Goal: Task Accomplishment & Management: Manage account settings

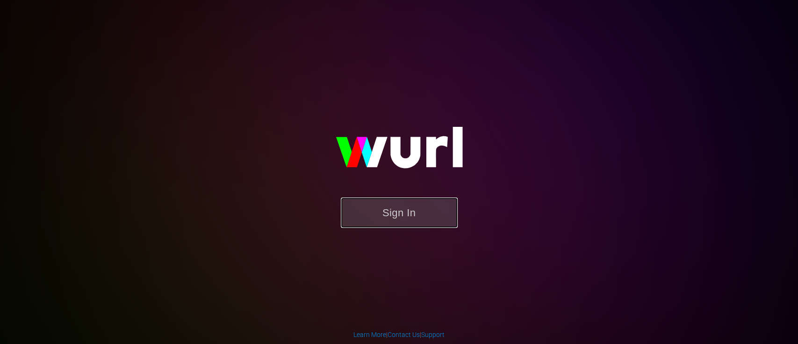
click at [404, 211] on button "Sign In" at bounding box center [399, 212] width 117 height 30
click at [383, 221] on button "Sign In" at bounding box center [399, 212] width 117 height 30
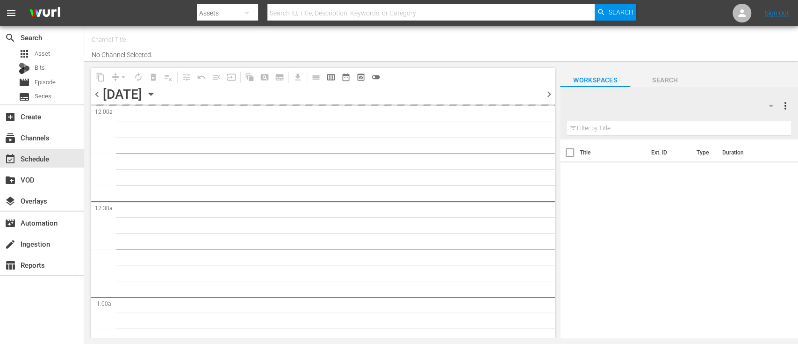
type input "Dark Matter TV (1570)"
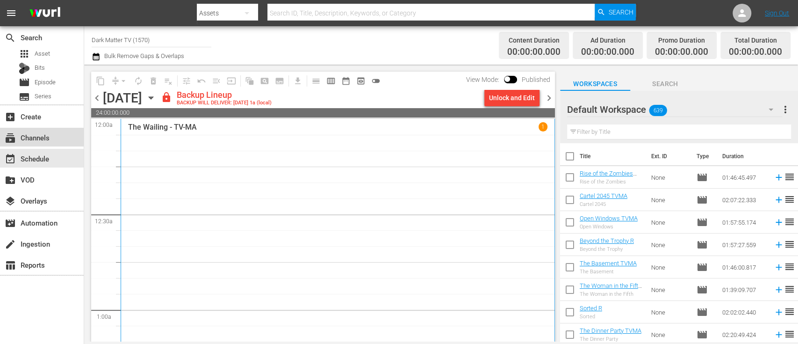
click at [39, 133] on div "subscriptions Channels" at bounding box center [26, 136] width 52 height 8
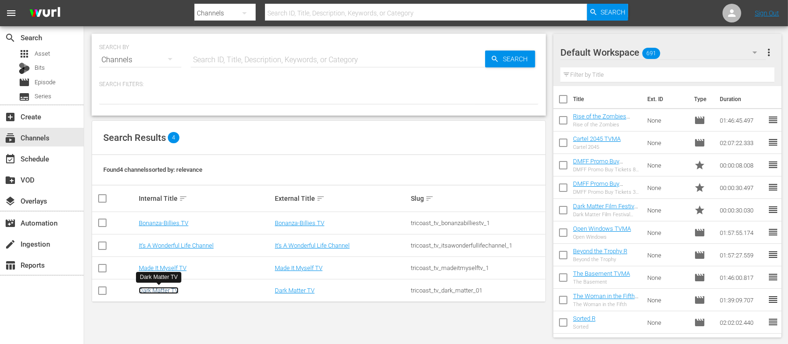
click at [156, 290] on link "Dark Matter TV" at bounding box center [159, 290] width 40 height 7
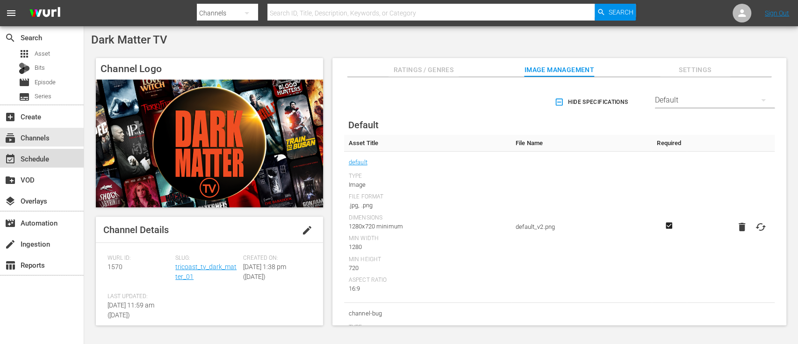
click at [36, 159] on div "event_available Schedule" at bounding box center [26, 157] width 52 height 8
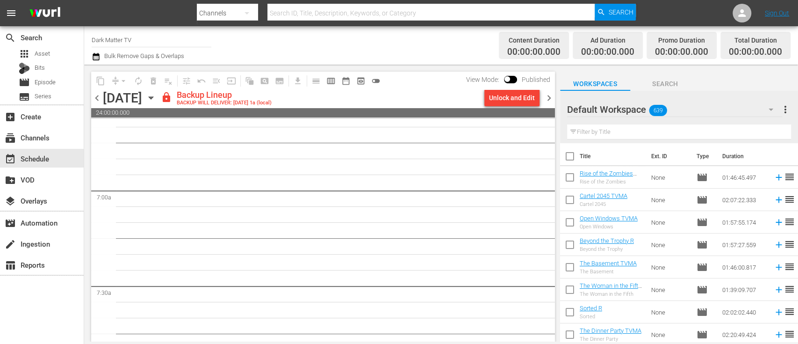
scroll to position [1330, 0]
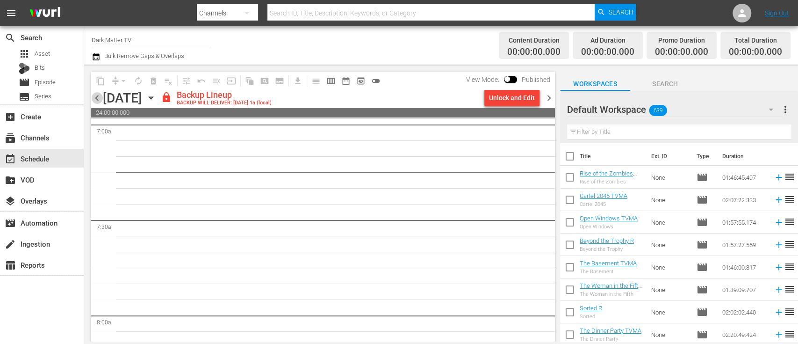
click at [97, 98] on span "chevron_left" at bounding box center [97, 98] width 12 height 12
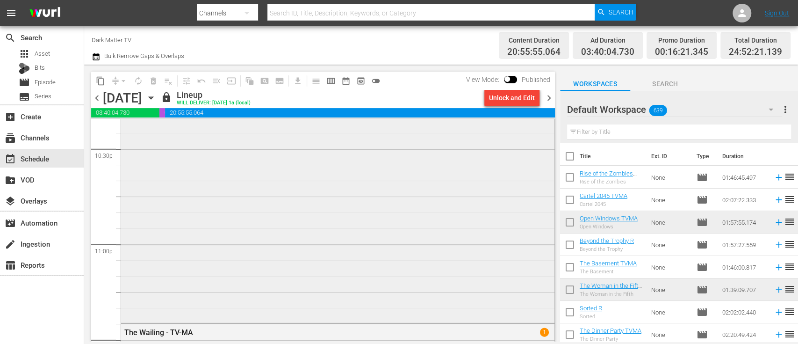
scroll to position [4264, 0]
click at [547, 99] on span "chevron_right" at bounding box center [549, 98] width 12 height 12
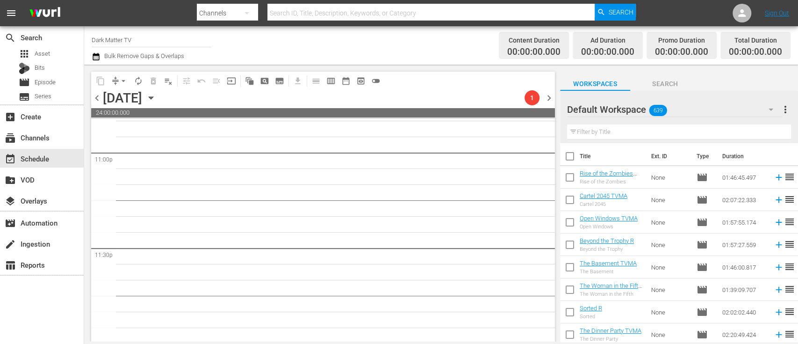
scroll to position [4356, 0]
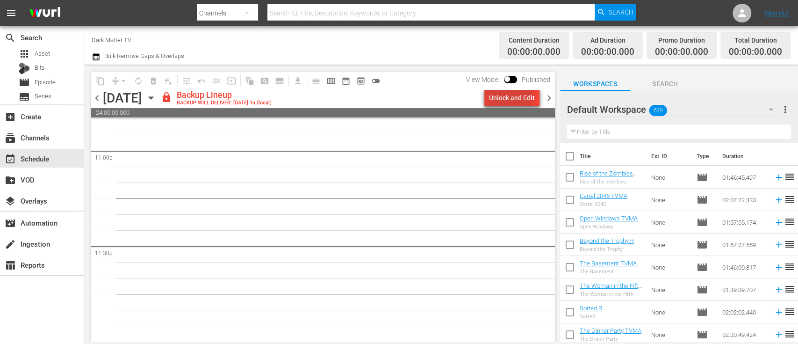
click at [494, 94] on div "Unlock and Edit" at bounding box center [512, 97] width 46 height 17
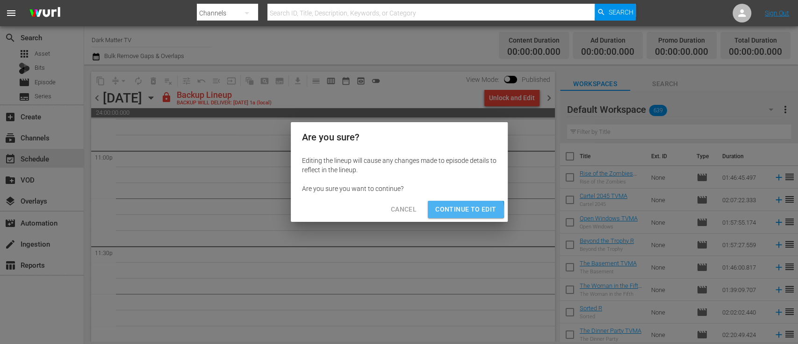
click at [449, 211] on span "Continue to Edit" at bounding box center [465, 209] width 61 height 12
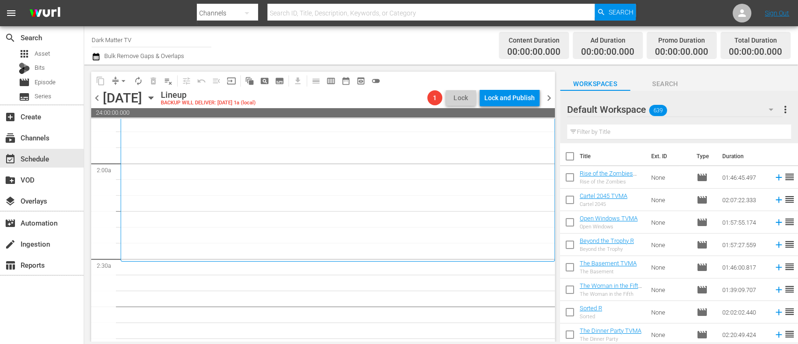
scroll to position [340, 0]
click at [156, 100] on icon "button" at bounding box center [151, 98] width 10 height 10
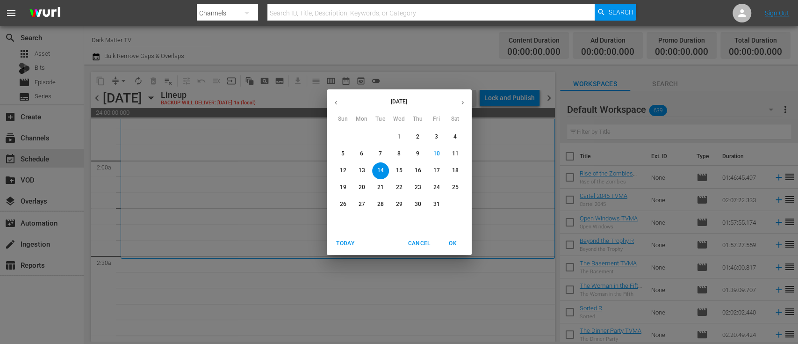
click at [452, 137] on span "4" at bounding box center [455, 137] width 17 height 8
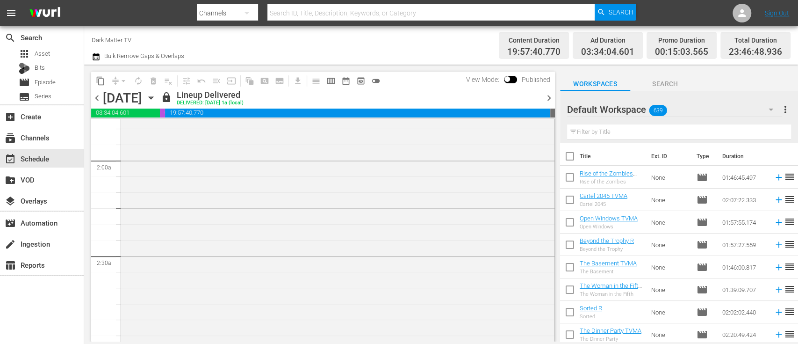
scroll to position [324, 0]
click at [98, 80] on span "content_copy" at bounding box center [100, 80] width 9 height 9
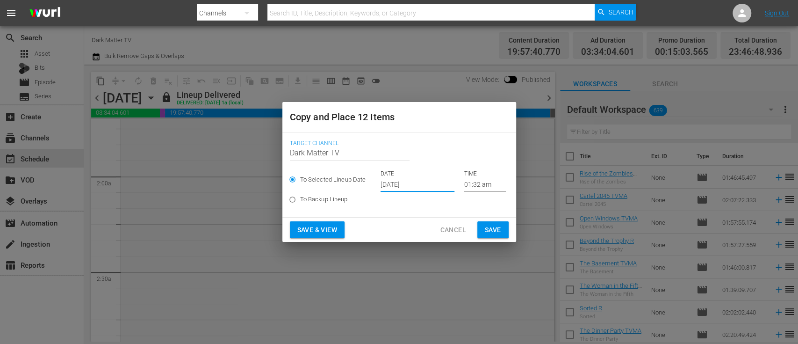
click at [400, 188] on input "Oct 12th 2025" at bounding box center [418, 185] width 74 height 14
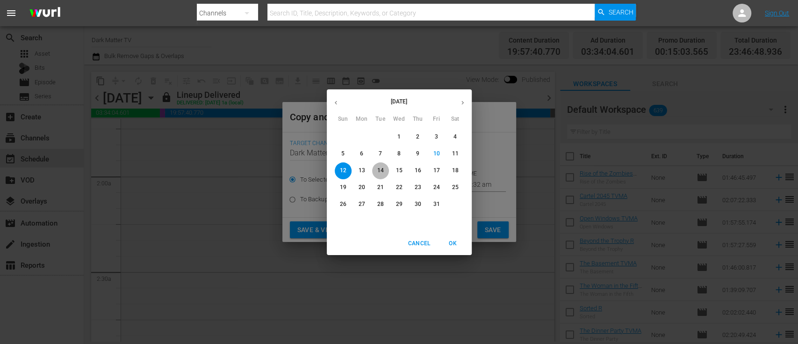
click at [381, 167] on p "14" at bounding box center [380, 170] width 7 height 8
type input "Oct 14th 2025"
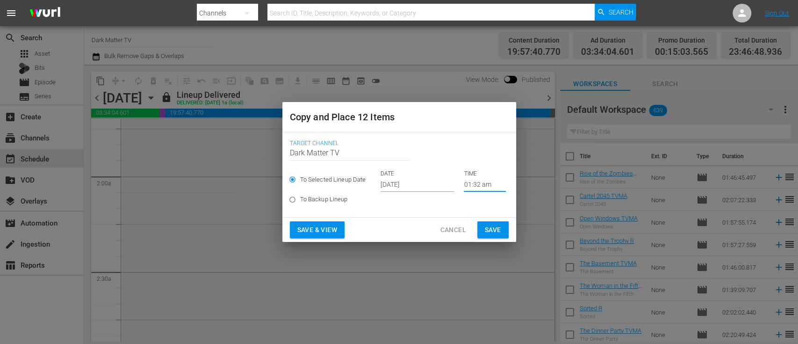
click at [481, 187] on input "01:32 am" at bounding box center [485, 185] width 42 height 14
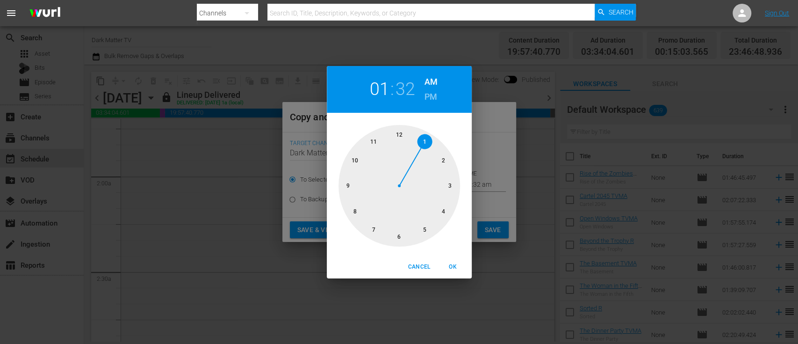
click at [403, 133] on div at bounding box center [400, 186] width 122 height 122
click at [451, 264] on span "OK" at bounding box center [453, 267] width 22 height 10
type input "12:32 am"
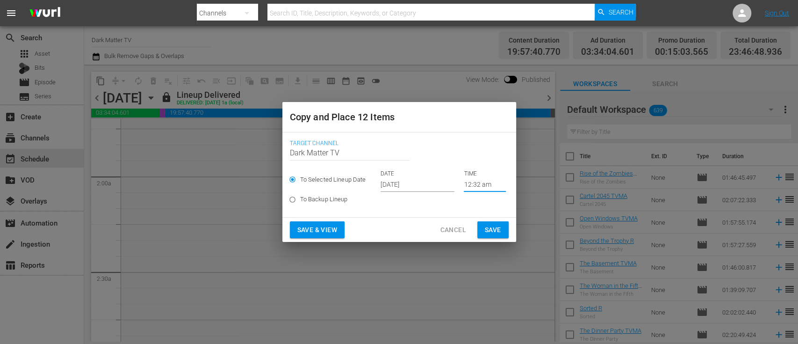
click at [322, 233] on span "Save & View" at bounding box center [317, 230] width 40 height 12
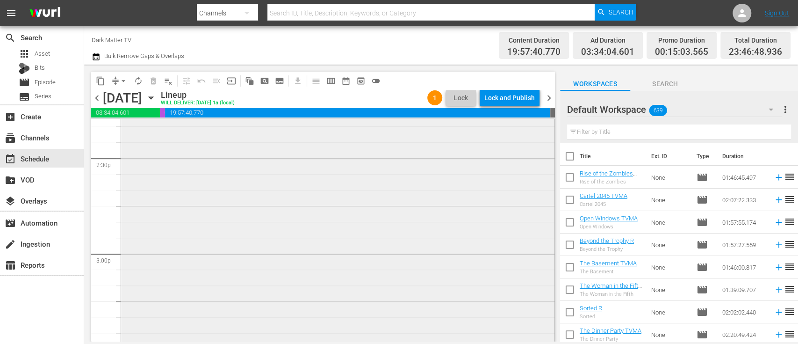
scroll to position [2718, 0]
click at [96, 102] on span "chevron_left" at bounding box center [97, 98] width 12 height 12
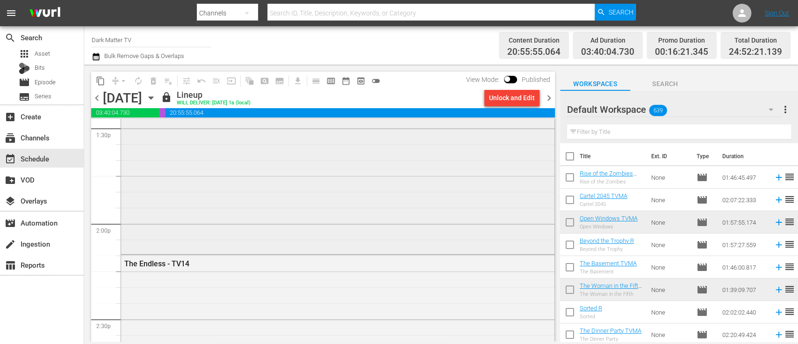
scroll to position [2556, 0]
click at [547, 96] on span "chevron_right" at bounding box center [549, 98] width 12 height 12
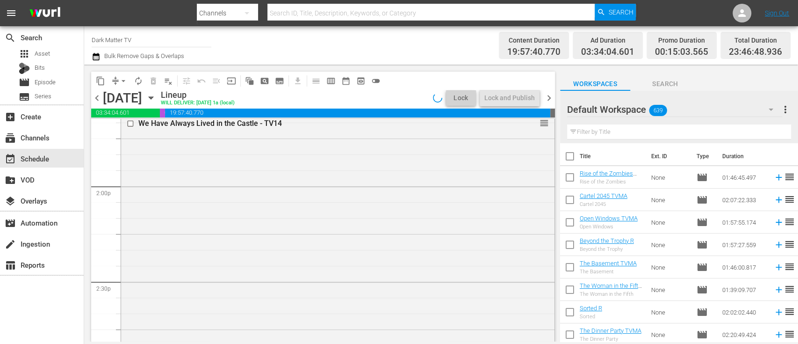
scroll to position [2556, 0]
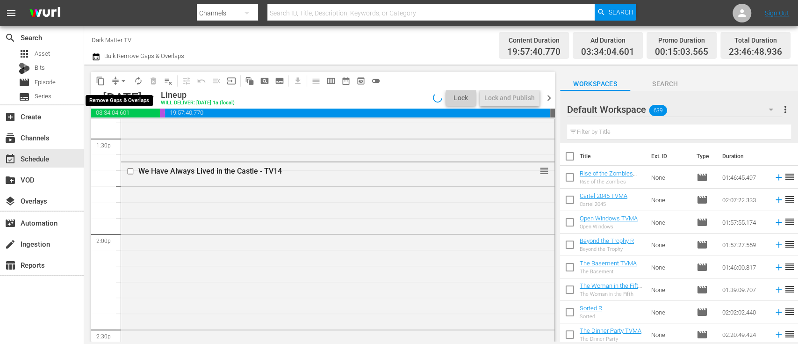
click at [123, 78] on span "arrow_drop_down" at bounding box center [123, 80] width 9 height 9
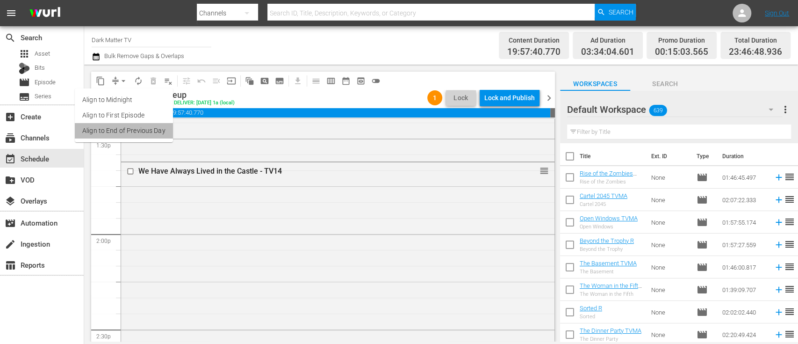
click at [133, 132] on li "Align to End of Previous Day" at bounding box center [124, 130] width 98 height 15
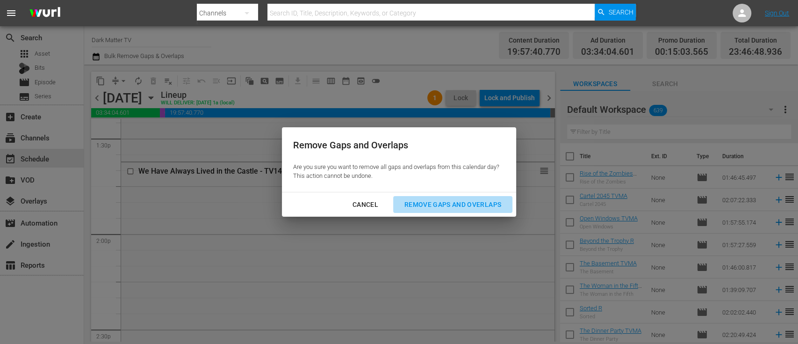
click at [452, 200] on div "Remove Gaps and Overlaps" at bounding box center [453, 205] width 112 height 12
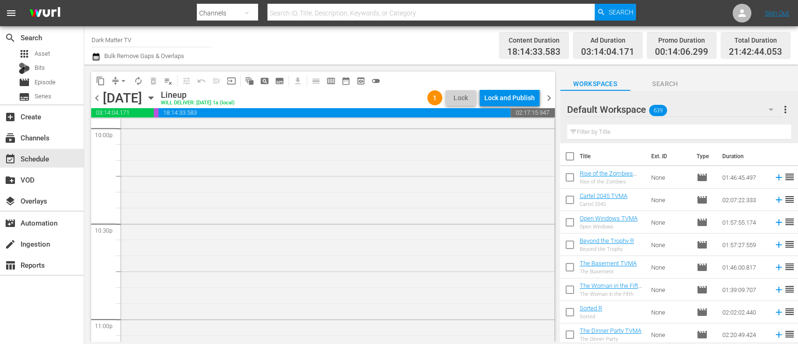
scroll to position [4399, 0]
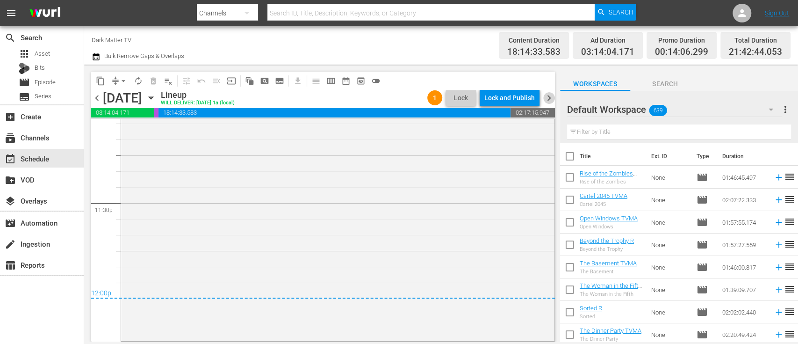
click at [550, 98] on span "chevron_right" at bounding box center [549, 98] width 12 height 12
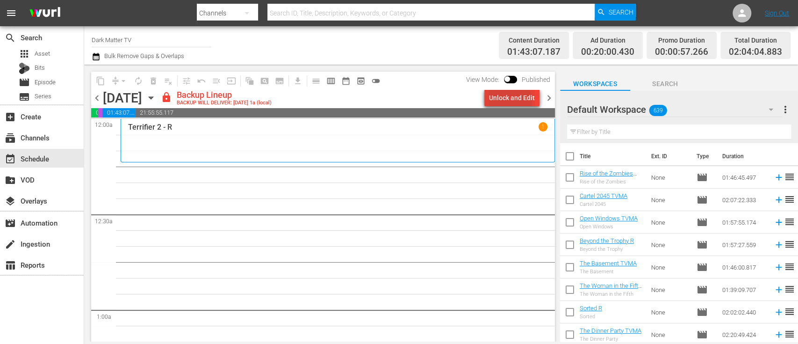
click at [497, 103] on div "Unlock and Edit" at bounding box center [512, 97] width 46 height 17
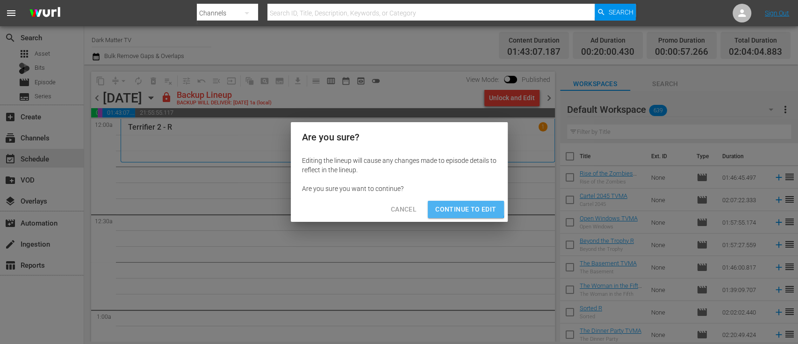
click at [451, 204] on span "Continue to Edit" at bounding box center [465, 209] width 61 height 12
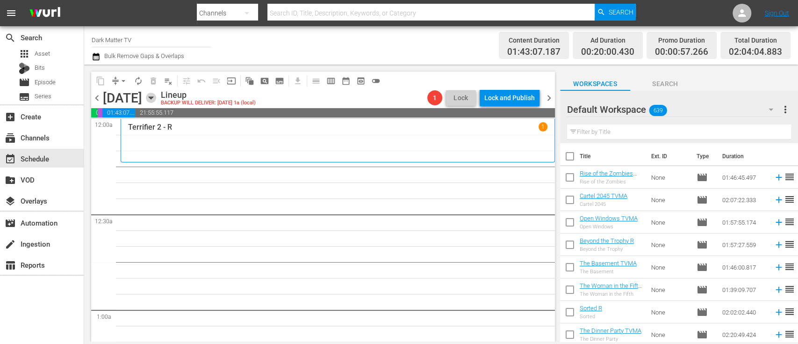
click at [156, 95] on icon "button" at bounding box center [151, 98] width 10 height 10
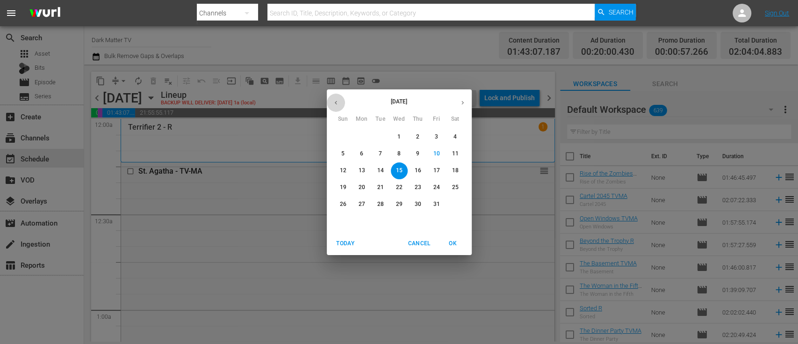
click at [341, 100] on button "button" at bounding box center [336, 103] width 18 height 18
click at [396, 134] on span "3" at bounding box center [399, 137] width 17 height 8
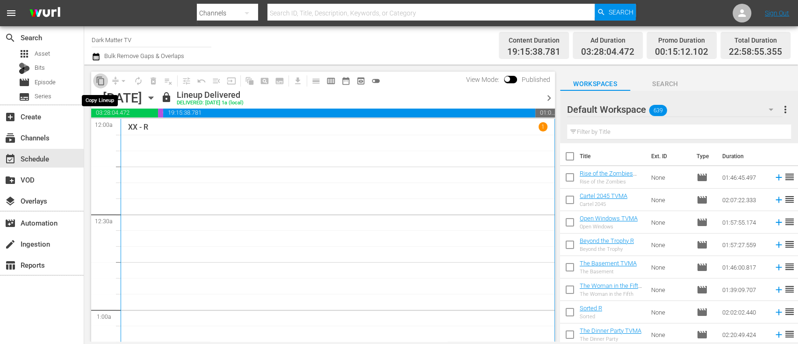
click at [97, 81] on span "content_copy" at bounding box center [100, 80] width 9 height 9
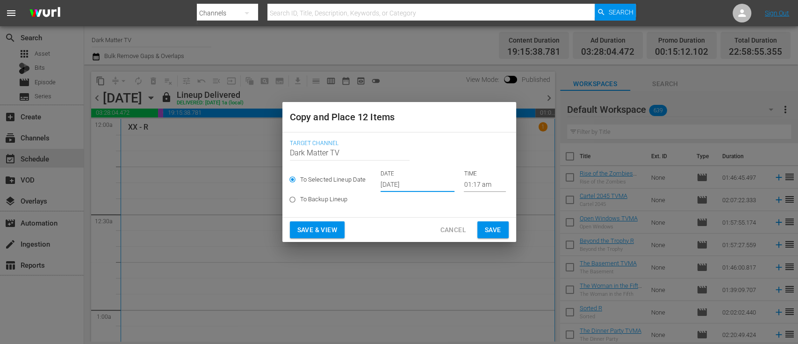
click at [384, 179] on input "Oct 12th 2025" at bounding box center [418, 185] width 74 height 14
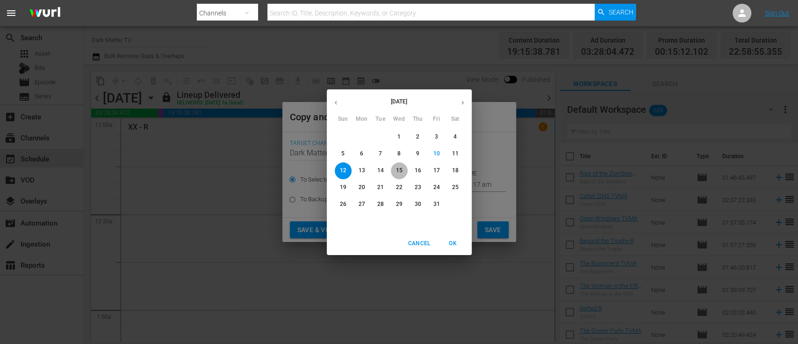
click at [399, 171] on p "15" at bounding box center [399, 170] width 7 height 8
type input "Oct 15th 2025"
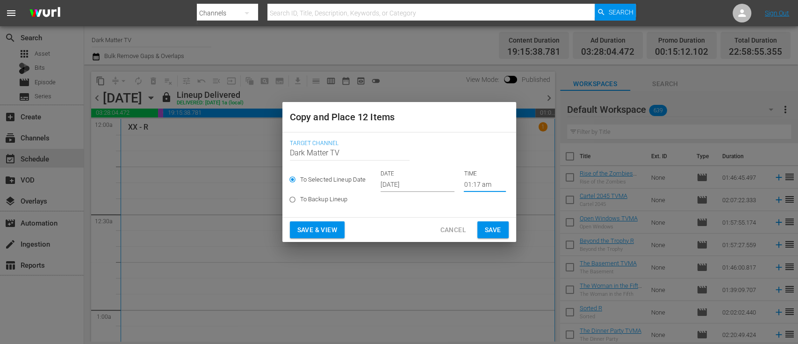
click at [488, 184] on input "01:17 am" at bounding box center [485, 185] width 42 height 14
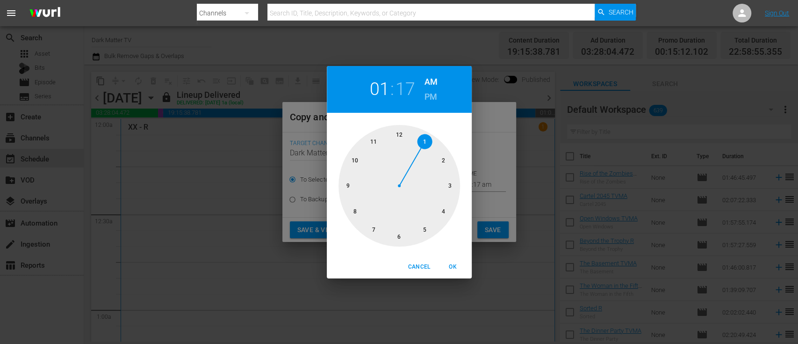
click at [397, 130] on div at bounding box center [400, 186] width 122 height 122
click at [455, 269] on span "OK" at bounding box center [453, 267] width 22 height 10
type input "12:17 am"
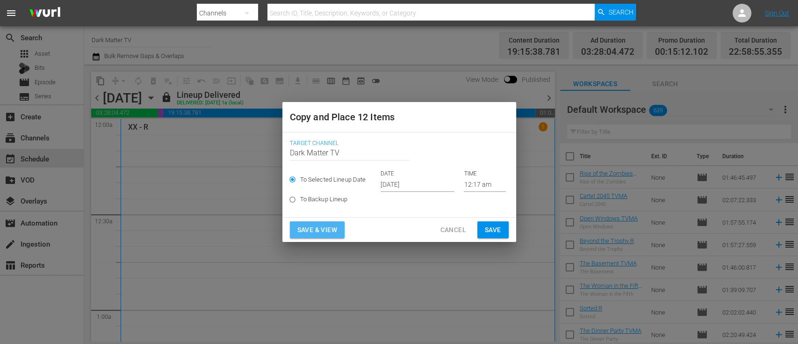
click at [306, 230] on span "Save & View" at bounding box center [317, 230] width 40 height 12
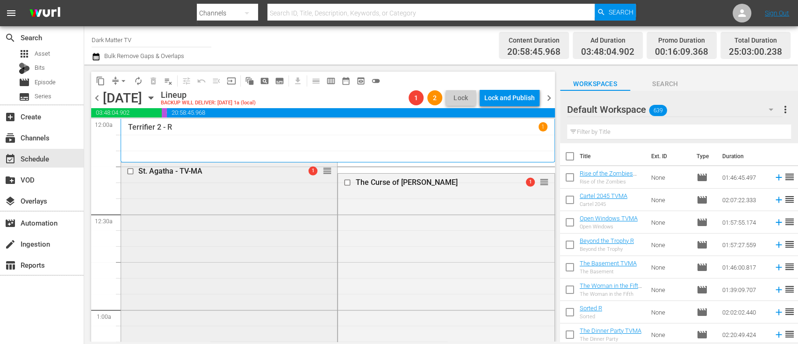
click at [131, 171] on input "checkbox" at bounding box center [132, 171] width 10 height 8
click at [153, 84] on span "delete_forever_outlined" at bounding box center [153, 80] width 9 height 9
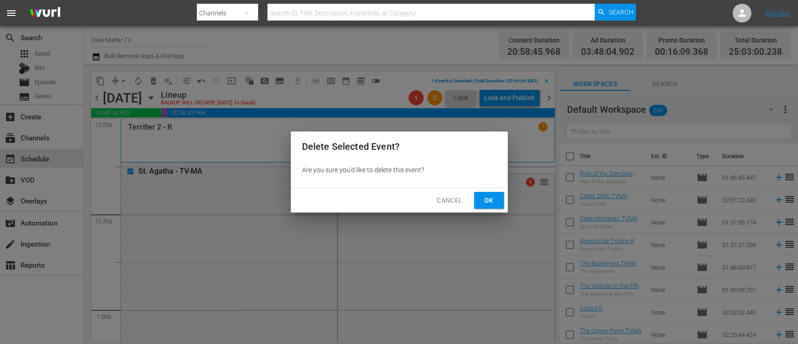
click at [488, 208] on button "Ok" at bounding box center [489, 200] width 30 height 17
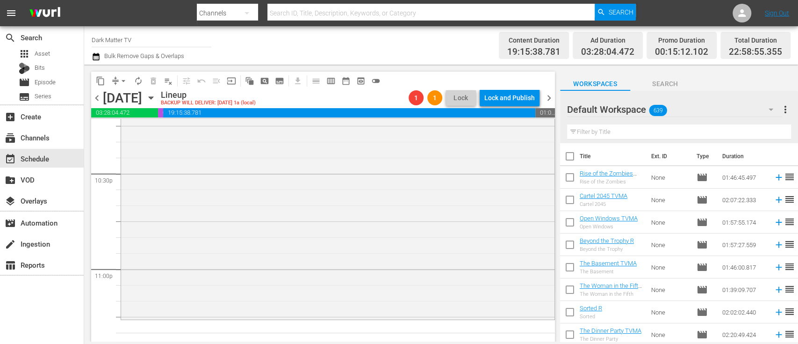
scroll to position [4356, 0]
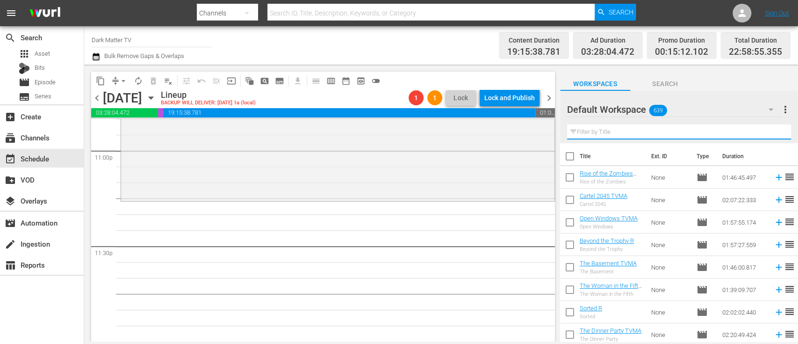
click at [623, 130] on input "text" at bounding box center [679, 131] width 224 height 15
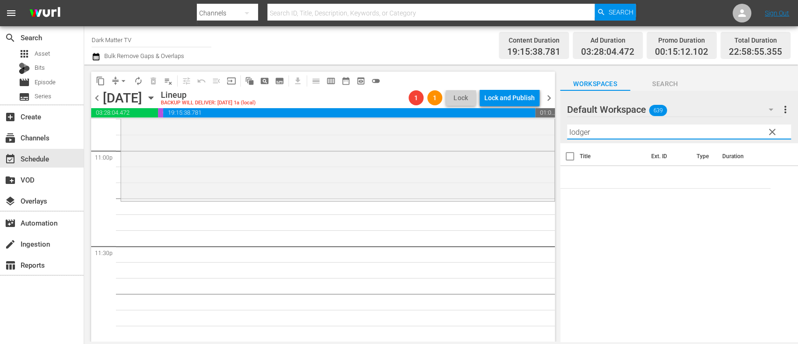
click at [623, 130] on input "lodger" at bounding box center [679, 131] width 224 height 15
type input "lodger"
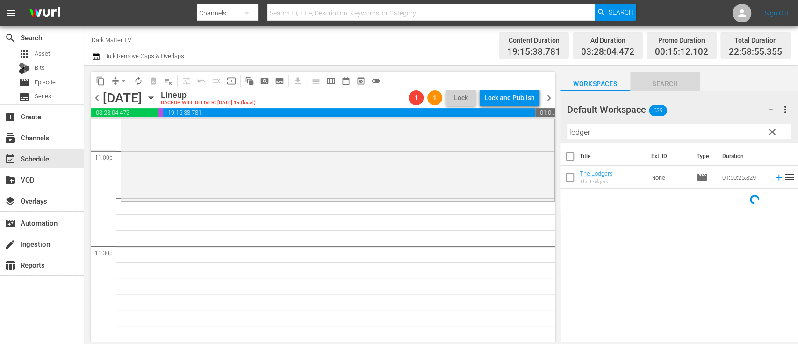
click at [660, 80] on span "Search" at bounding box center [665, 84] width 70 height 12
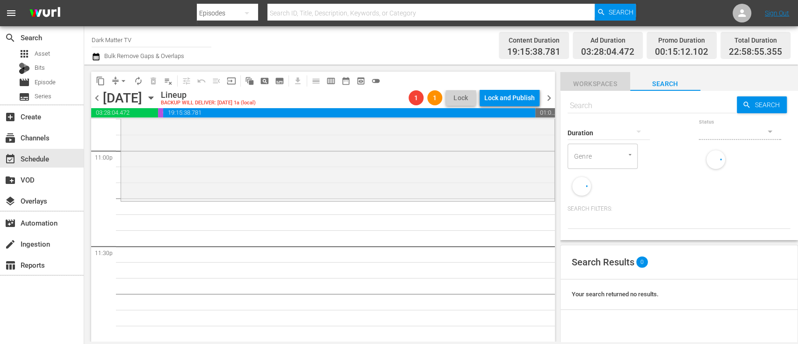
click at [591, 80] on span "Workspaces" at bounding box center [595, 84] width 70 height 12
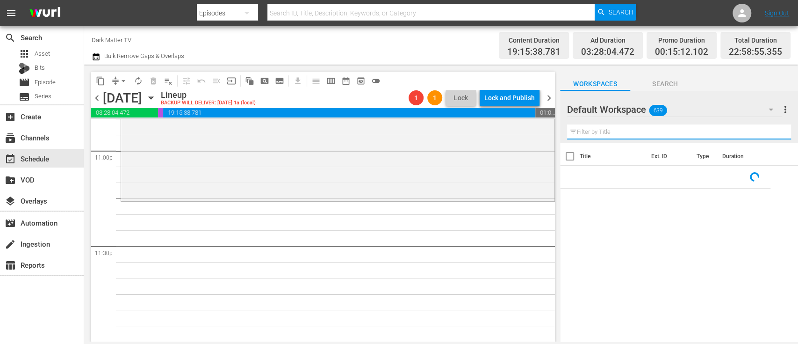
click at [600, 134] on input "text" at bounding box center [679, 131] width 224 height 15
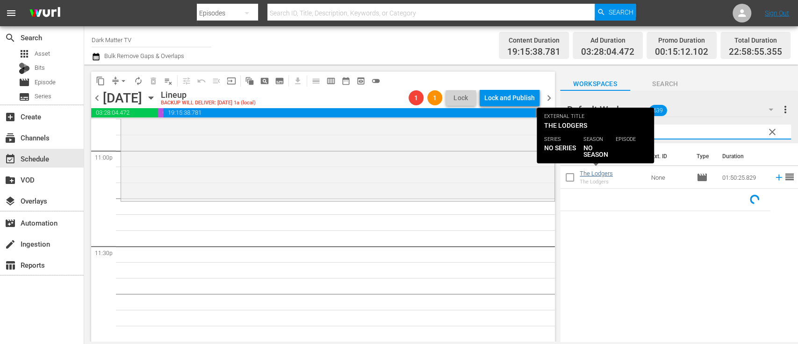
type input "lodger"
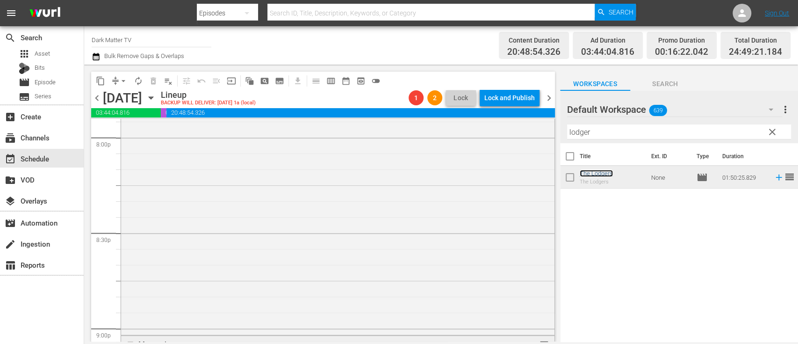
scroll to position [3795, 0]
click at [125, 81] on span "arrow_drop_down" at bounding box center [123, 80] width 9 height 9
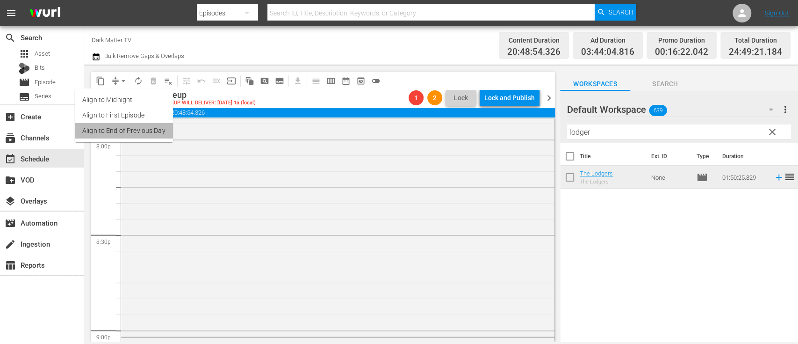
click at [131, 129] on li "Align to End of Previous Day" at bounding box center [124, 130] width 98 height 15
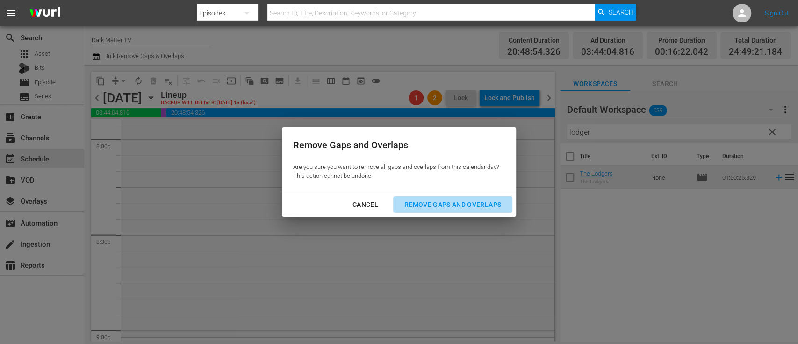
click at [486, 207] on div "Remove Gaps and Overlaps" at bounding box center [453, 205] width 112 height 12
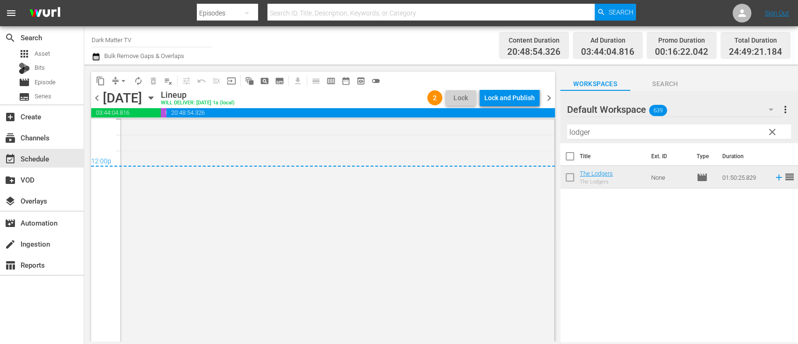
scroll to position [4556, 0]
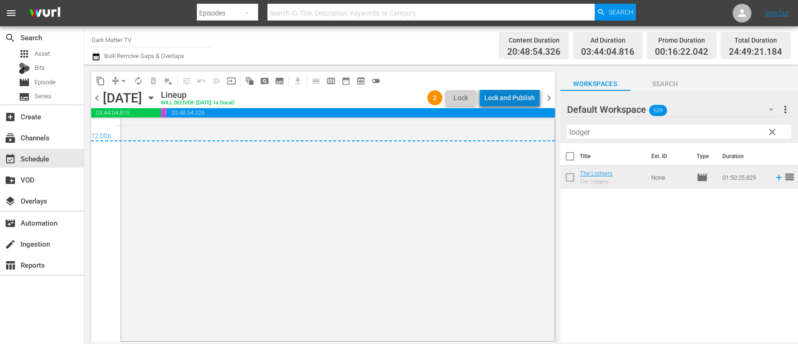
click at [522, 99] on div "Lock and Publish" at bounding box center [509, 97] width 51 height 17
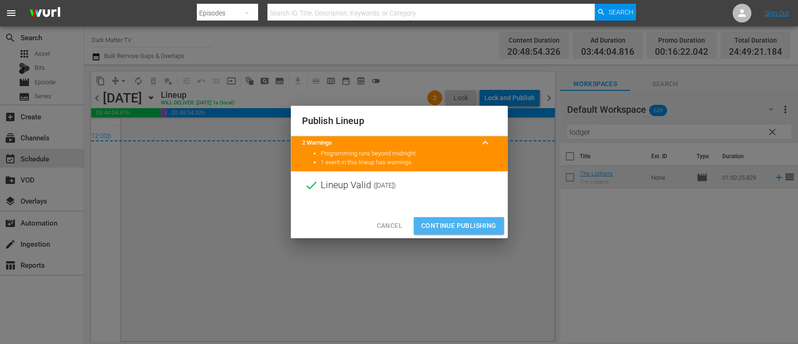
click at [472, 226] on span "Continue Publishing" at bounding box center [458, 226] width 75 height 12
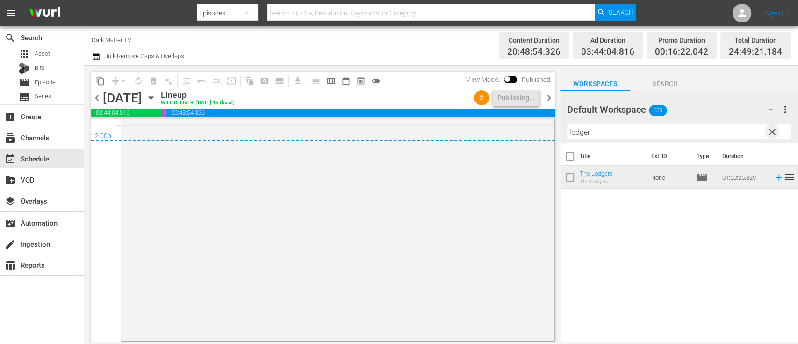
click at [774, 132] on span "clear" at bounding box center [772, 131] width 11 height 11
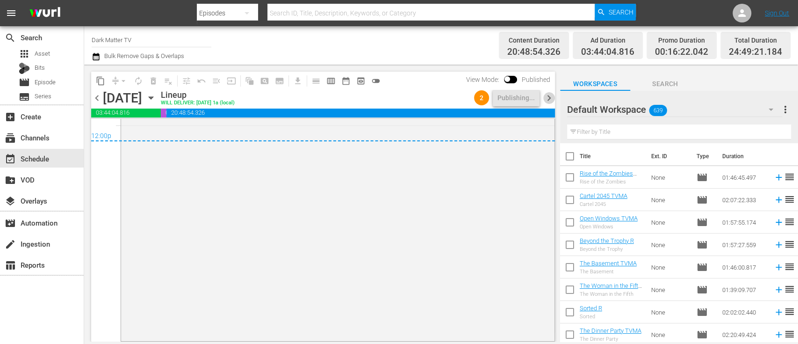
click at [550, 97] on span "chevron_right" at bounding box center [549, 98] width 12 height 12
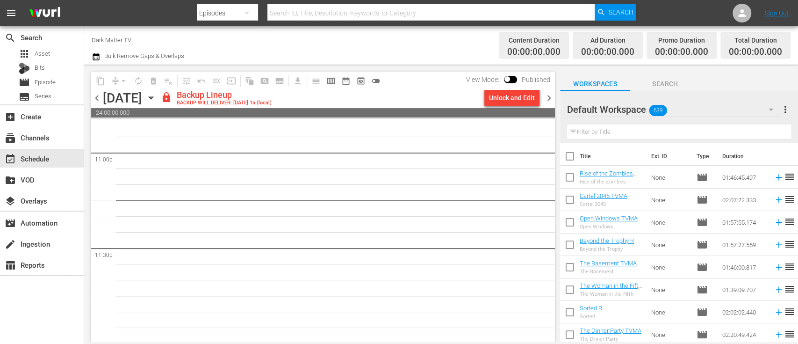
scroll to position [4356, 0]
click at [95, 58] on icon "button" at bounding box center [96, 56] width 9 height 11
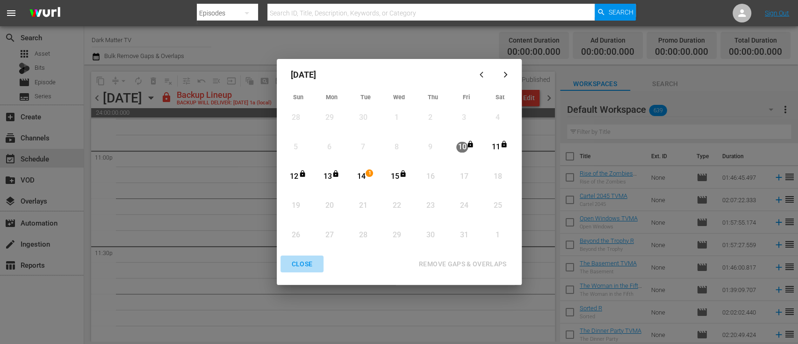
click at [304, 261] on div "CLOSE" at bounding box center [302, 264] width 36 height 12
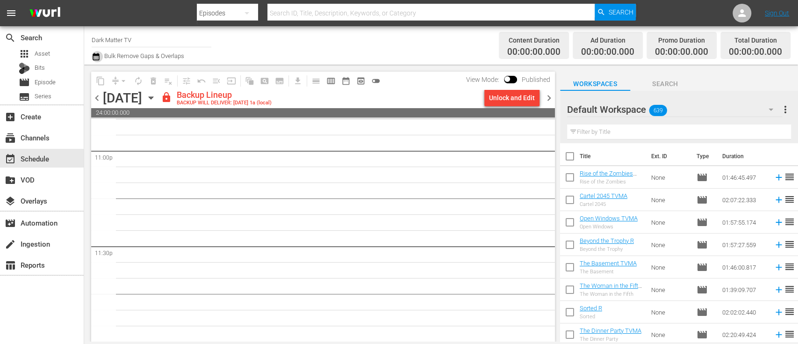
click at [98, 54] on icon "button" at bounding box center [96, 56] width 7 height 7
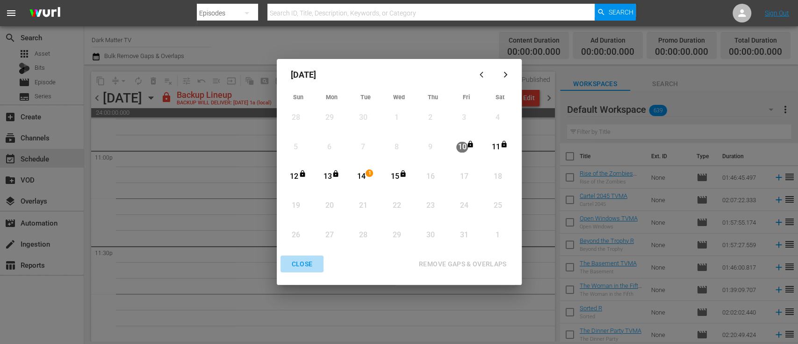
click at [301, 266] on div "CLOSE" at bounding box center [302, 264] width 36 height 12
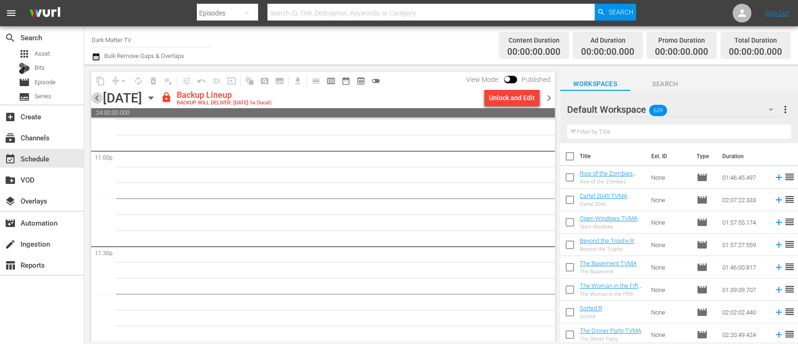
click at [99, 102] on span "chevron_left" at bounding box center [97, 98] width 12 height 12
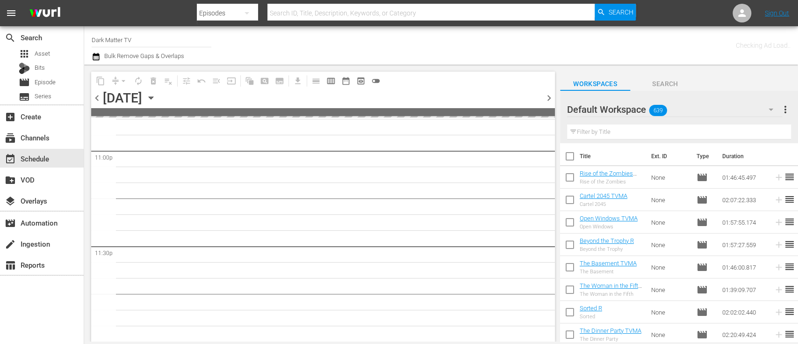
scroll to position [4354, 0]
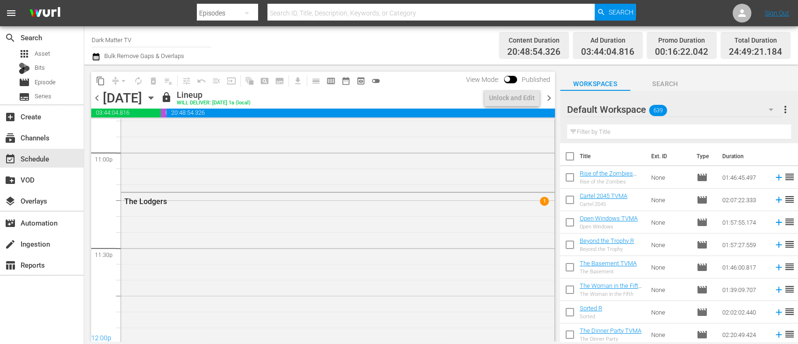
click at [99, 102] on span "chevron_left" at bounding box center [97, 98] width 12 height 12
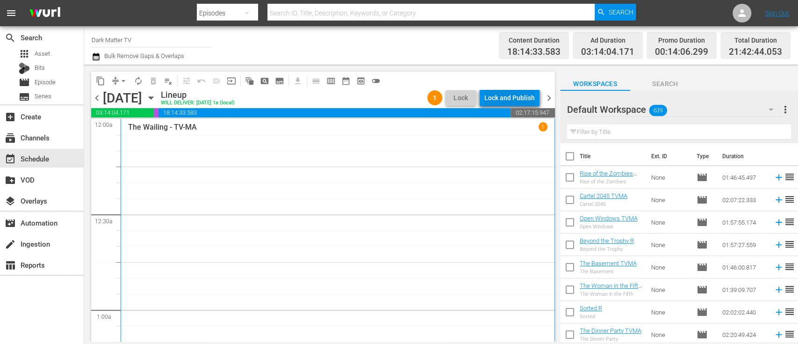
click at [507, 96] on div "Lock and Publish" at bounding box center [509, 97] width 51 height 17
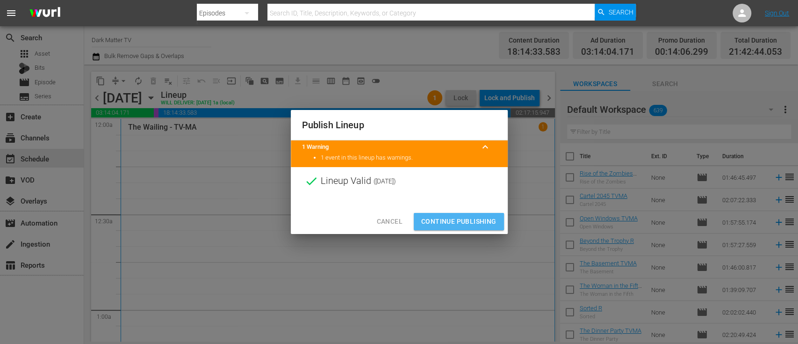
click at [448, 221] on span "Continue Publishing" at bounding box center [458, 222] width 75 height 12
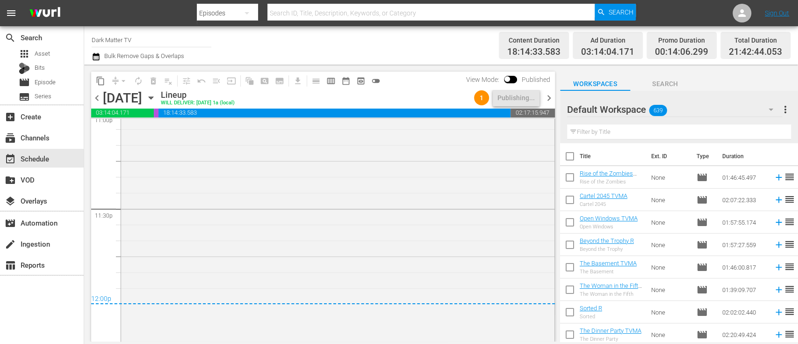
scroll to position [4399, 0]
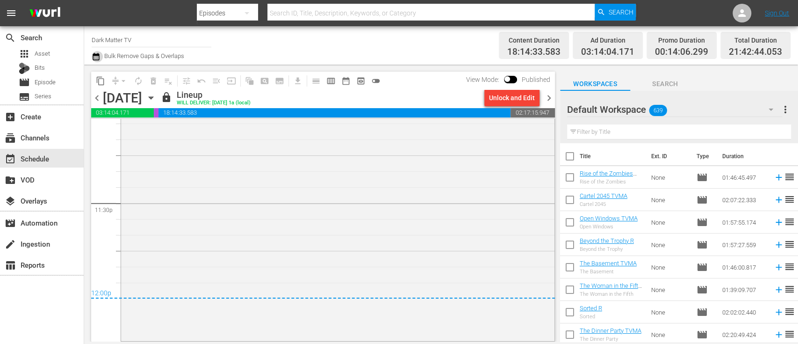
click at [94, 57] on icon "button" at bounding box center [96, 56] width 9 height 11
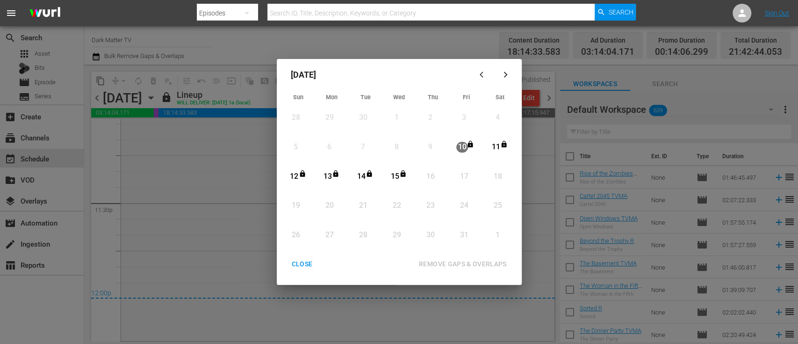
click at [305, 262] on div "CLOSE" at bounding box center [302, 264] width 36 height 12
